Goal: Check status: Check status

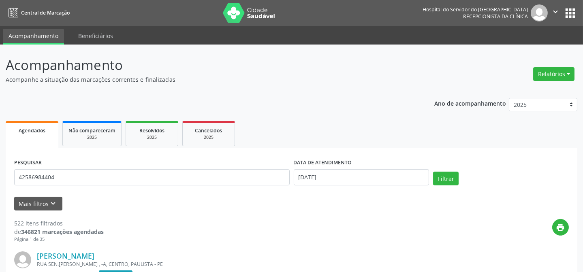
type input "42586984404"
click at [433, 172] on button "Filtrar" at bounding box center [446, 179] width 26 height 14
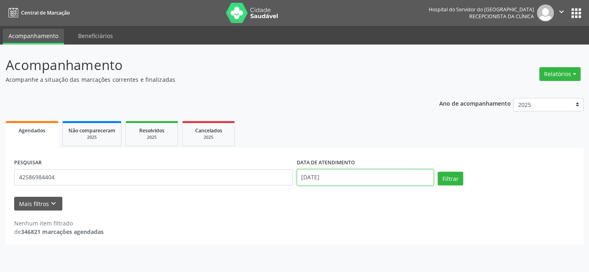
drag, startPoint x: 318, startPoint y: 177, endPoint x: 243, endPoint y: 179, distance: 75.4
click at [243, 180] on div "PESQUISAR 42586984404 DATA DE ATENDIMENTO [DATE] Filtrar" at bounding box center [294, 174] width 565 height 34
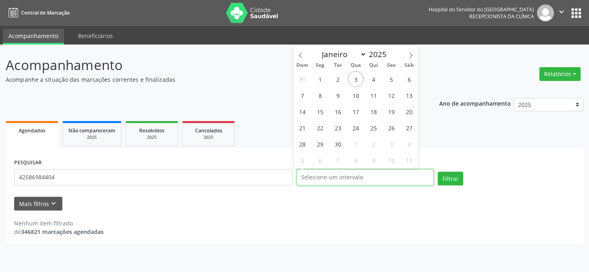
click at [438, 172] on button "Filtrar" at bounding box center [451, 179] width 26 height 14
click at [452, 173] on button "Filtrar" at bounding box center [451, 179] width 26 height 14
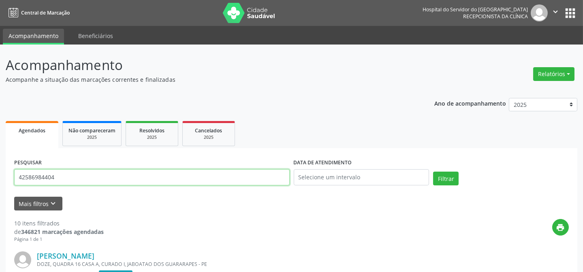
drag, startPoint x: 91, startPoint y: 179, endPoint x: 104, endPoint y: 161, distance: 22.8
type input "03778231472"
click at [433, 172] on button "Filtrar" at bounding box center [446, 179] width 26 height 14
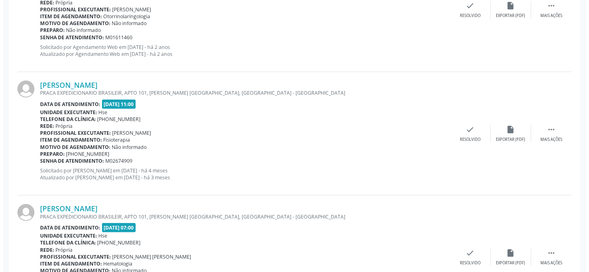
scroll to position [1096, 0]
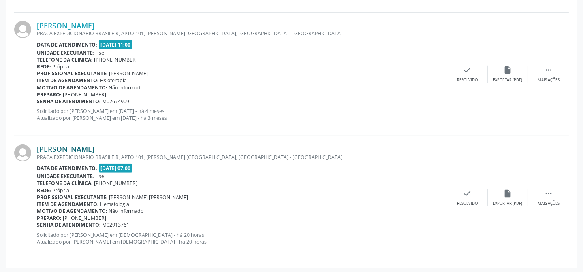
click at [91, 146] on link "[PERSON_NAME]" at bounding box center [66, 149] width 58 height 9
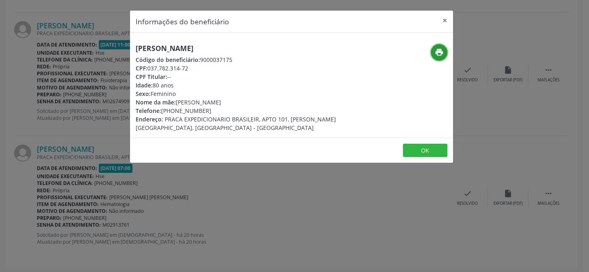
click at [439, 55] on icon "print" at bounding box center [439, 52] width 9 height 9
